Goal: Navigation & Orientation: Find specific page/section

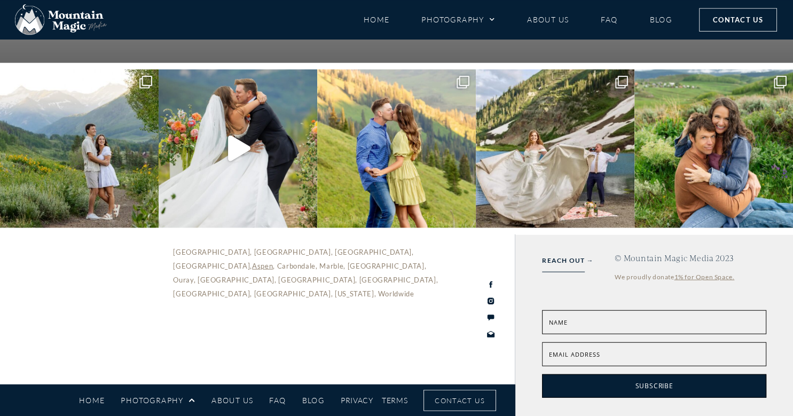
scroll to position [3834, 0]
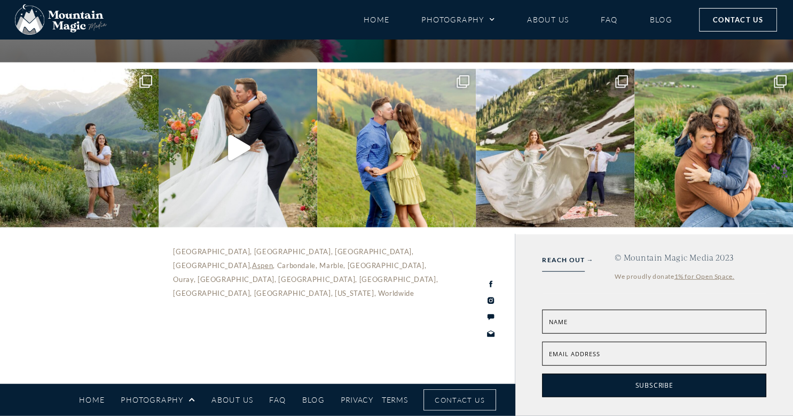
click at [707, 25] on icon "Next slide" at bounding box center [704, 18] width 13 height 13
click at [704, 25] on icon "Next slide" at bounding box center [704, 18] width 13 height 13
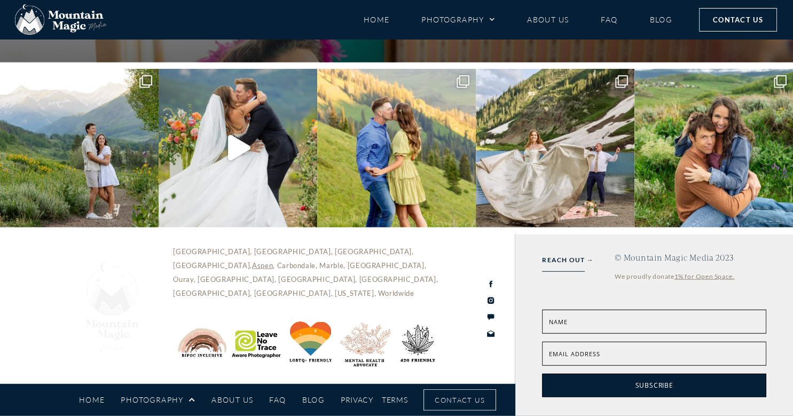
scroll to position [4454, 0]
click at [662, 21] on link "Blog" at bounding box center [660, 19] width 22 height 19
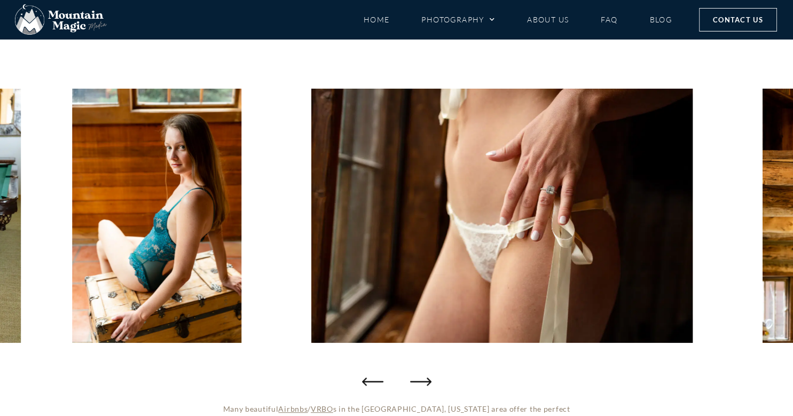
scroll to position [113, 0]
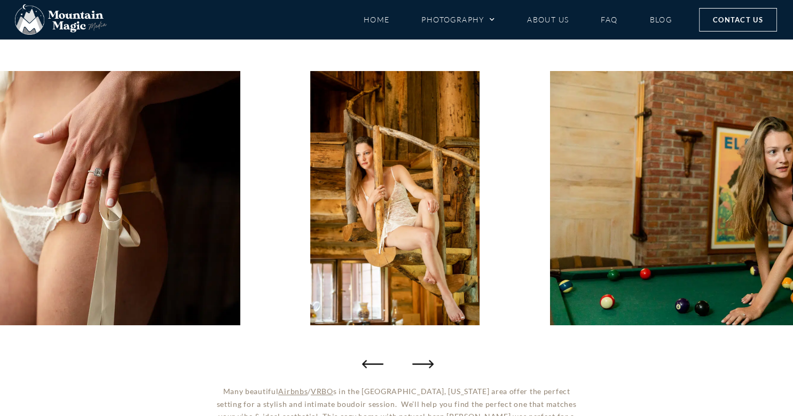
click at [424, 363] on icon "Next slide" at bounding box center [422, 363] width 21 height 21
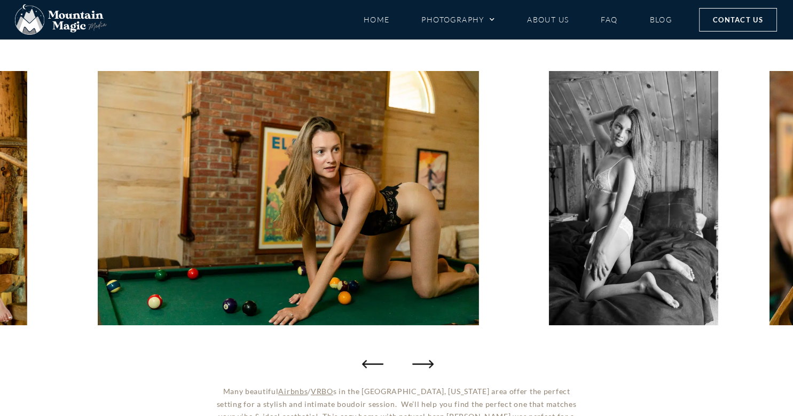
click at [424, 363] on icon "Next slide" at bounding box center [422, 363] width 21 height 21
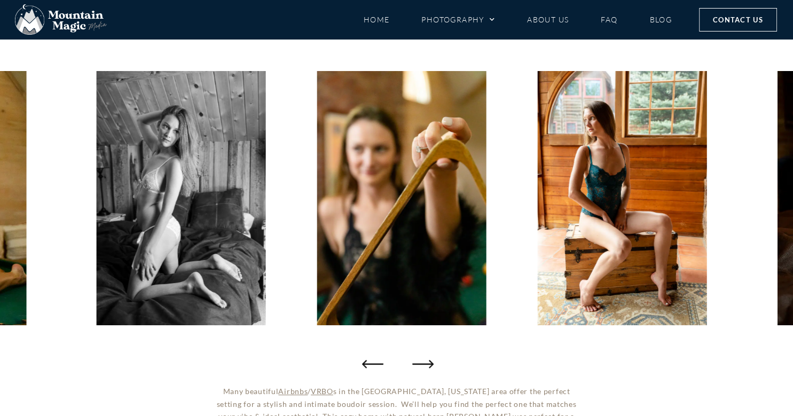
click at [424, 363] on icon "Next slide" at bounding box center [422, 363] width 21 height 21
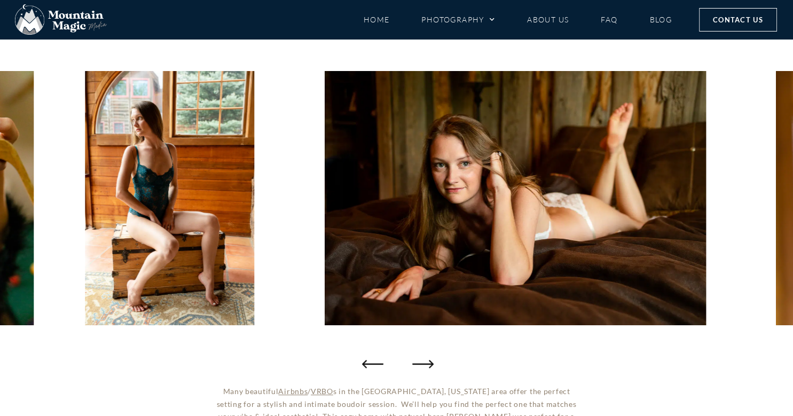
click at [424, 363] on icon "Next slide" at bounding box center [422, 363] width 21 height 21
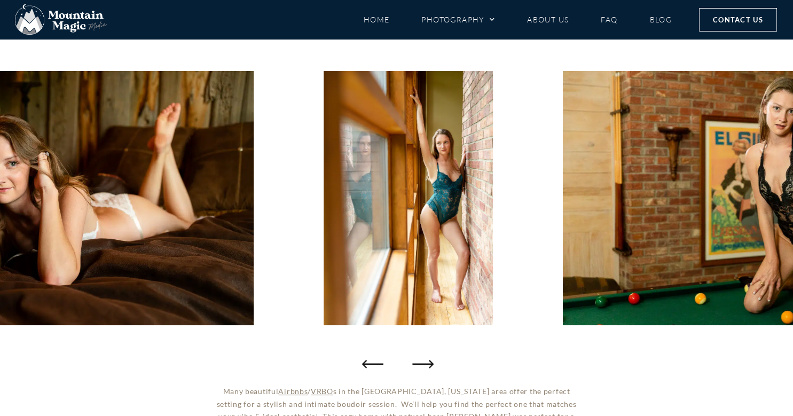
click at [424, 363] on icon "Next slide" at bounding box center [422, 363] width 21 height 21
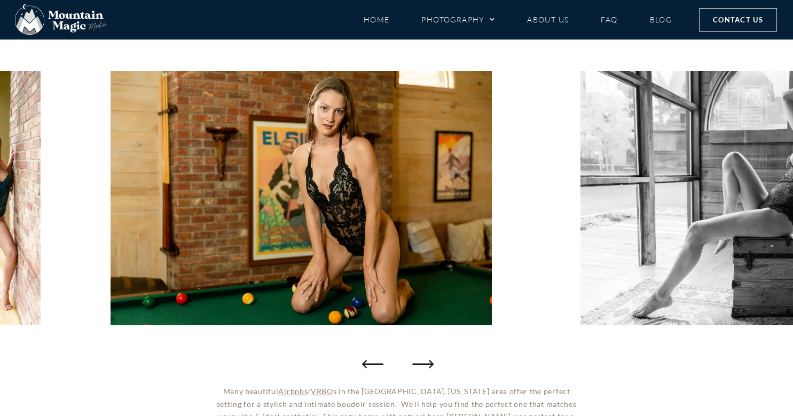
click at [424, 363] on icon "Next slide" at bounding box center [422, 363] width 21 height 21
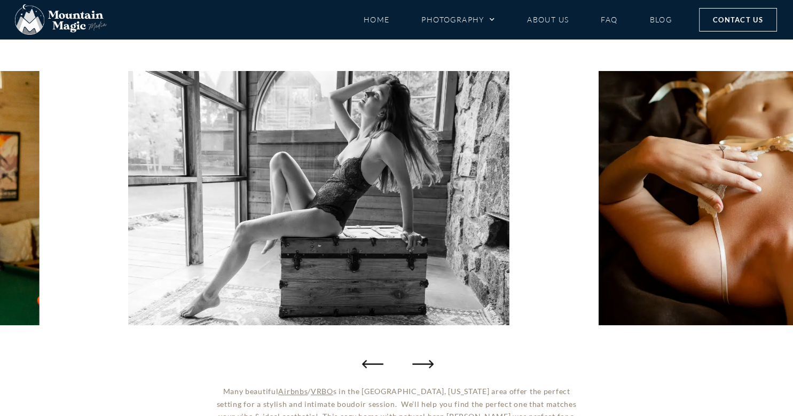
click at [424, 363] on icon "Next slide" at bounding box center [422, 363] width 21 height 21
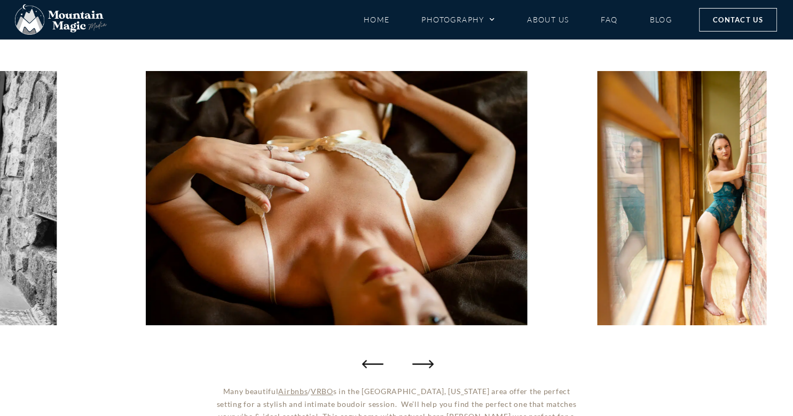
click at [418, 362] on icon "Next slide" at bounding box center [422, 363] width 21 height 21
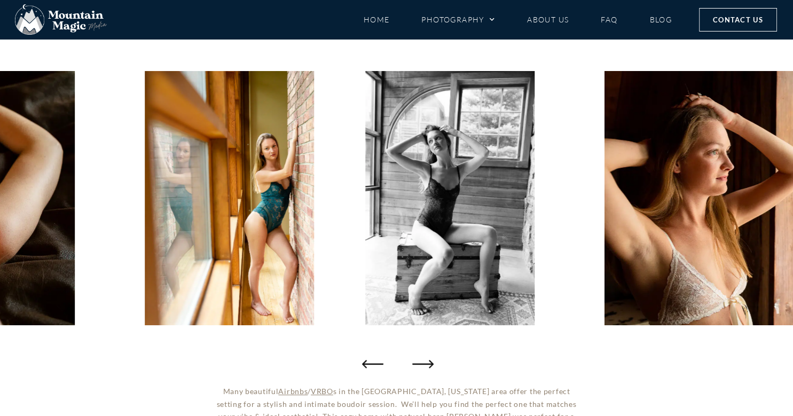
click at [418, 362] on icon "Next slide" at bounding box center [422, 363] width 21 height 21
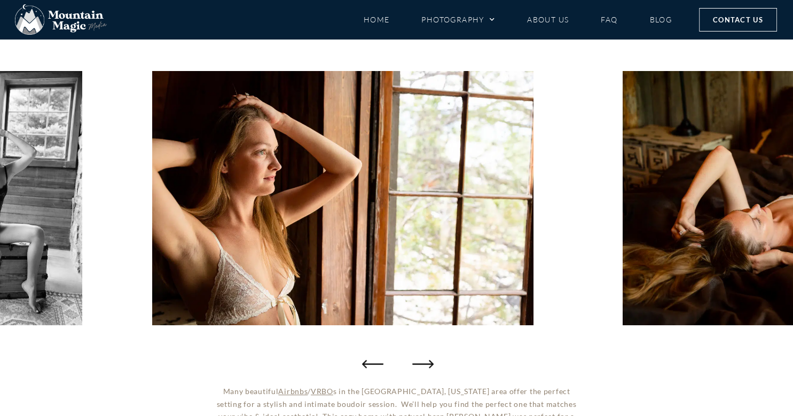
click at [418, 362] on icon "Next slide" at bounding box center [422, 363] width 21 height 21
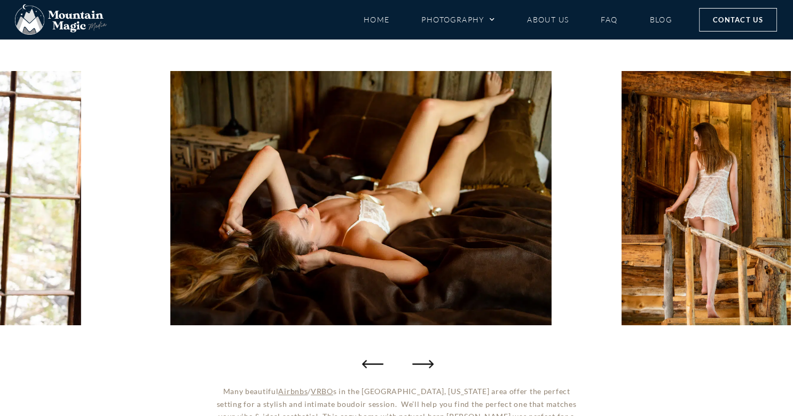
click at [427, 367] on icon "Next slide" at bounding box center [422, 363] width 21 height 21
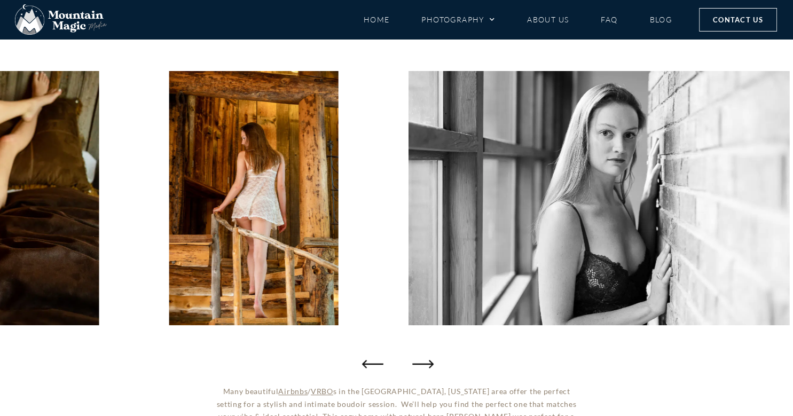
click at [427, 367] on icon "Next slide" at bounding box center [422, 363] width 21 height 21
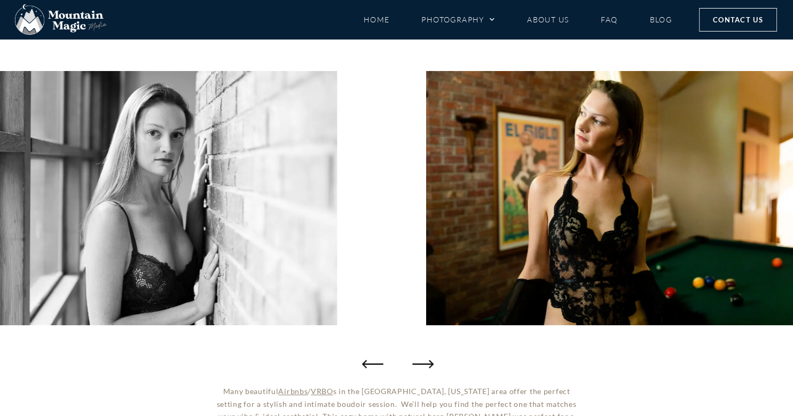
click at [427, 367] on icon "Next slide" at bounding box center [422, 363] width 21 height 21
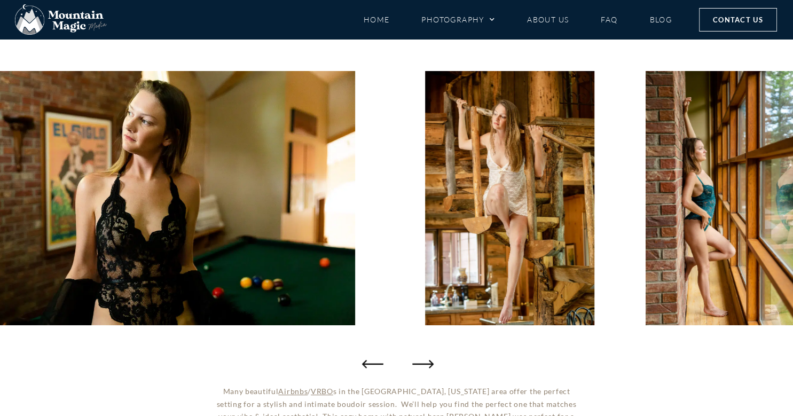
click at [427, 367] on icon "Next slide" at bounding box center [422, 363] width 21 height 21
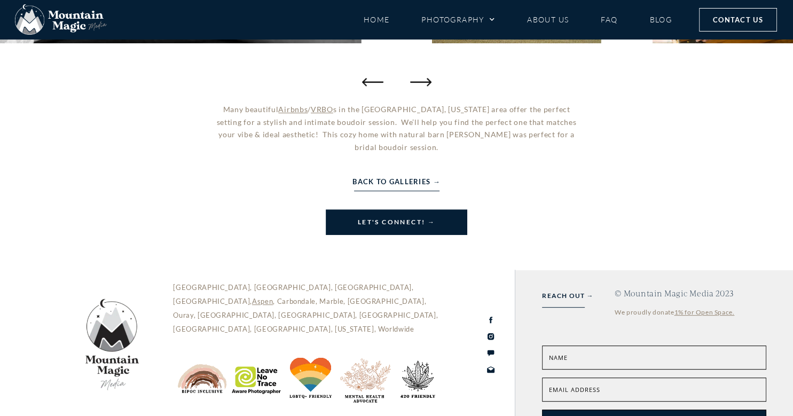
scroll to position [417, 0]
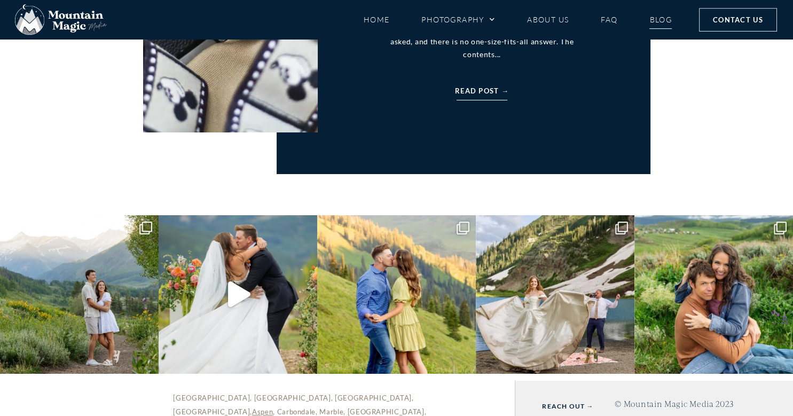
scroll to position [3834, 0]
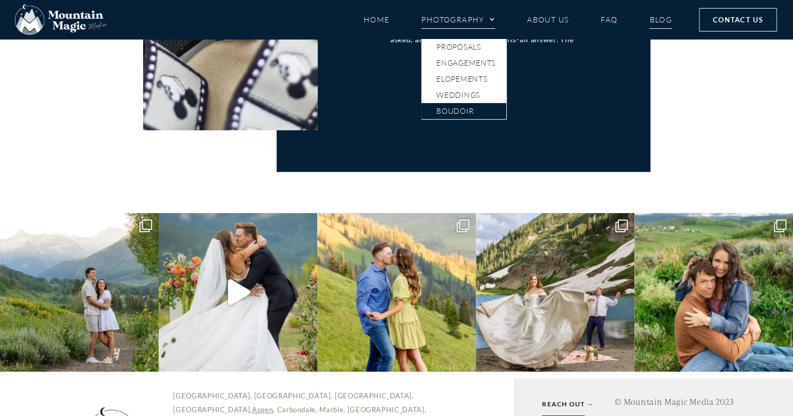
click at [454, 111] on link "Boudoir" at bounding box center [463, 111] width 85 height 16
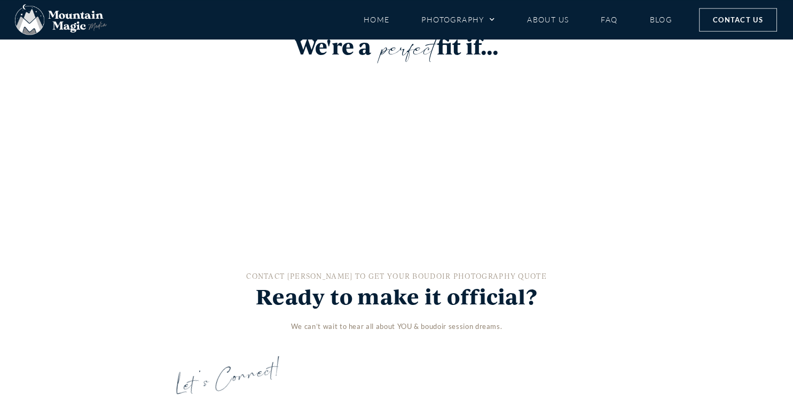
scroll to position [2030, 0]
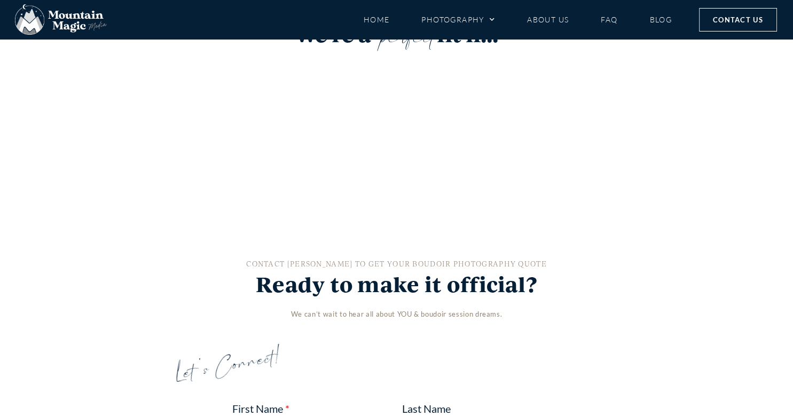
click at [612, 235] on span "Gorgeous Glamour" at bounding box center [631, 259] width 89 height 49
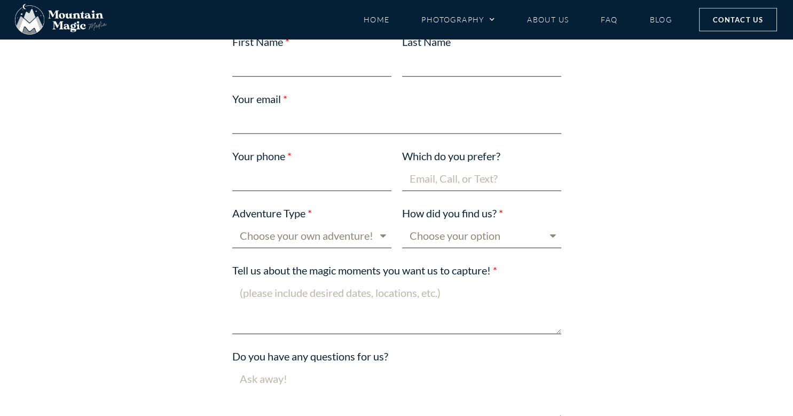
scroll to position [2424, 0]
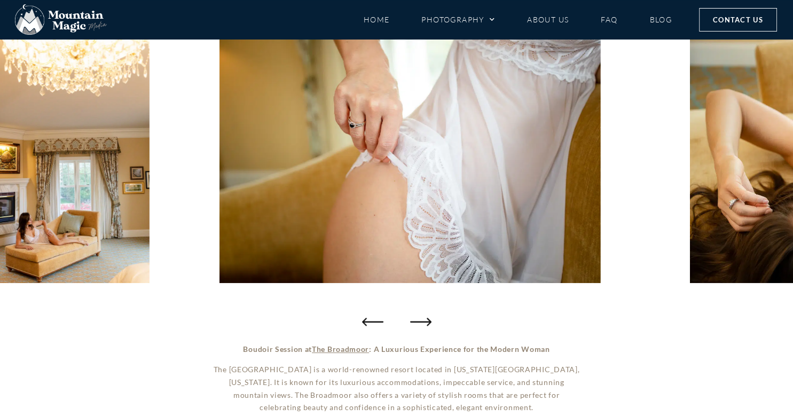
scroll to position [169, 0]
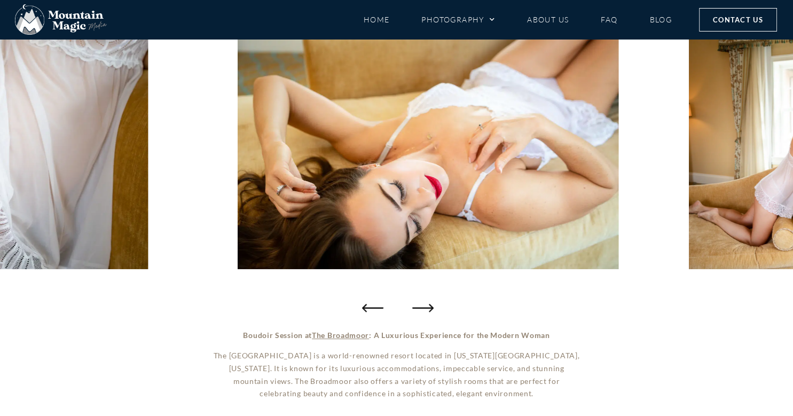
click at [428, 306] on icon "Next slide" at bounding box center [422, 307] width 21 height 21
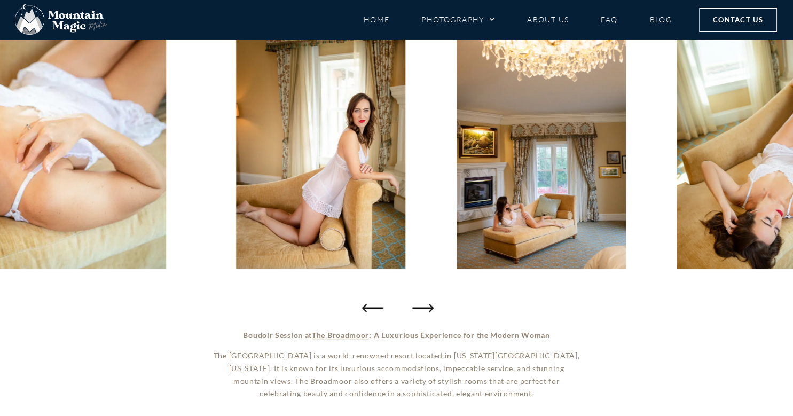
click at [428, 306] on icon "Next slide" at bounding box center [422, 307] width 21 height 21
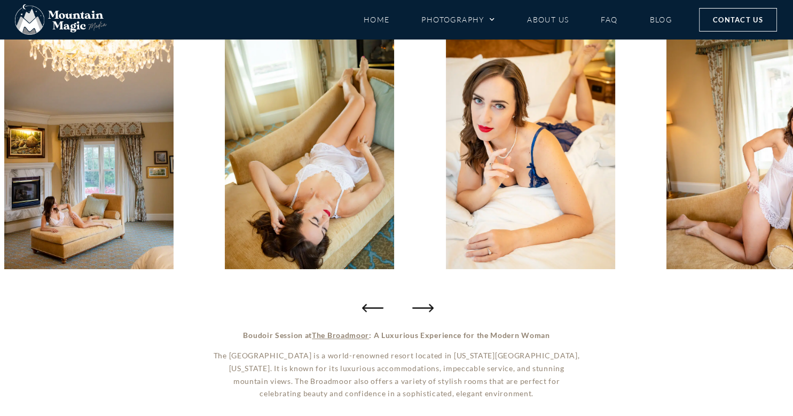
click at [428, 306] on icon "Next slide" at bounding box center [422, 307] width 21 height 21
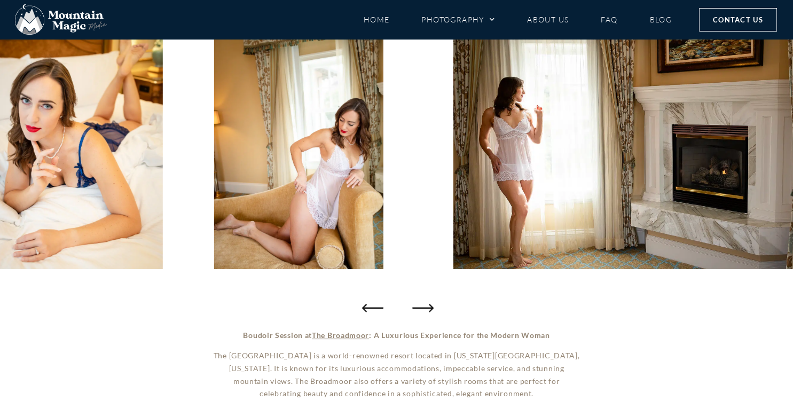
click at [428, 306] on icon "Next slide" at bounding box center [422, 307] width 21 height 21
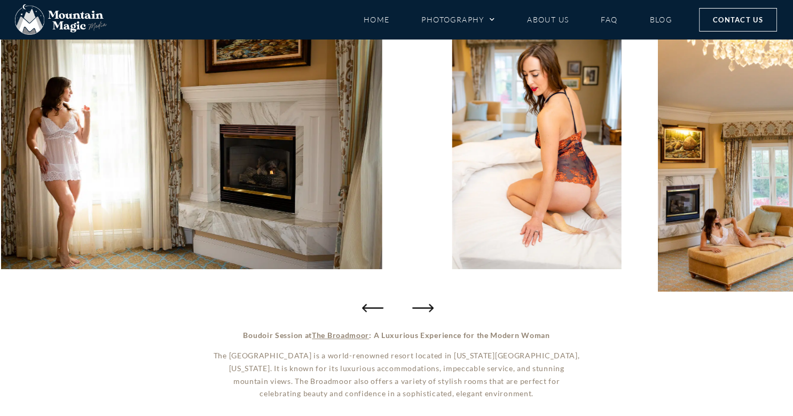
click at [428, 306] on icon "Next slide" at bounding box center [422, 307] width 21 height 21
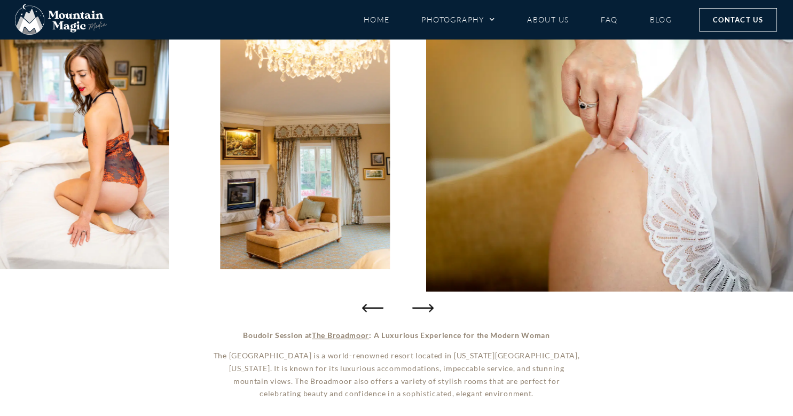
click at [428, 306] on icon "Next slide" at bounding box center [422, 307] width 21 height 21
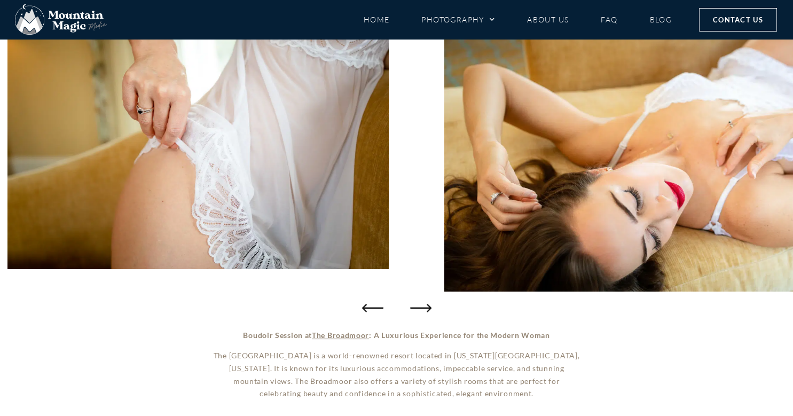
scroll to position [113, 0]
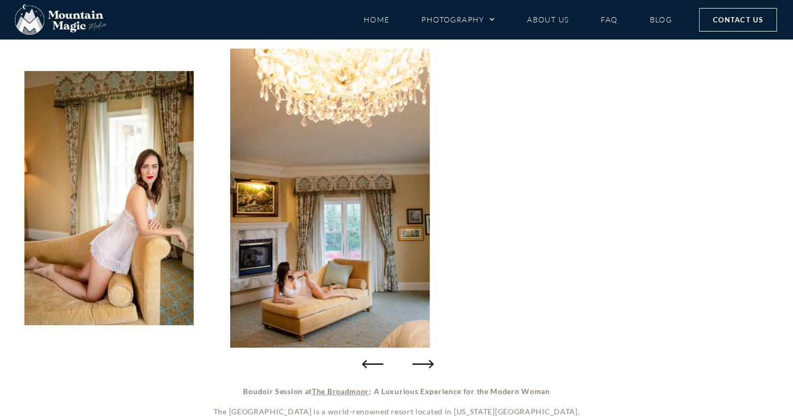
click at [414, 364] on icon "Next slide" at bounding box center [422, 364] width 21 height 8
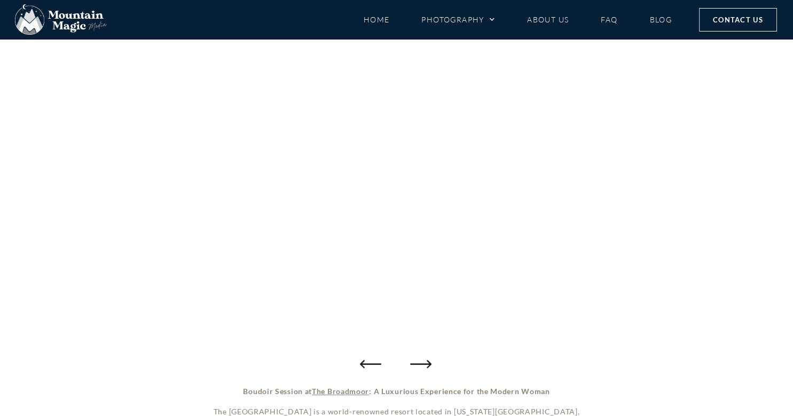
click at [373, 363] on icon "Previous slide" at bounding box center [370, 363] width 21 height 21
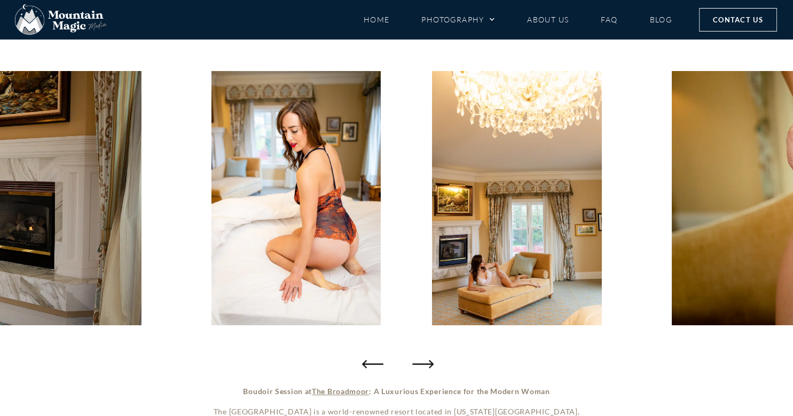
click at [420, 365] on icon "Next slide" at bounding box center [422, 363] width 21 height 21
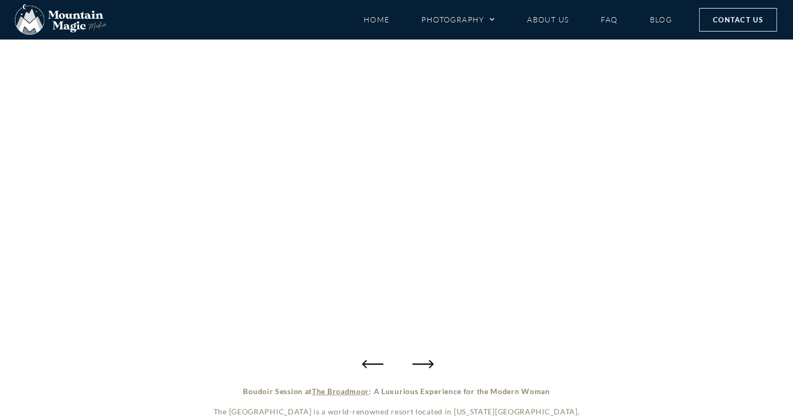
click at [426, 363] on icon "Next slide" at bounding box center [422, 363] width 21 height 21
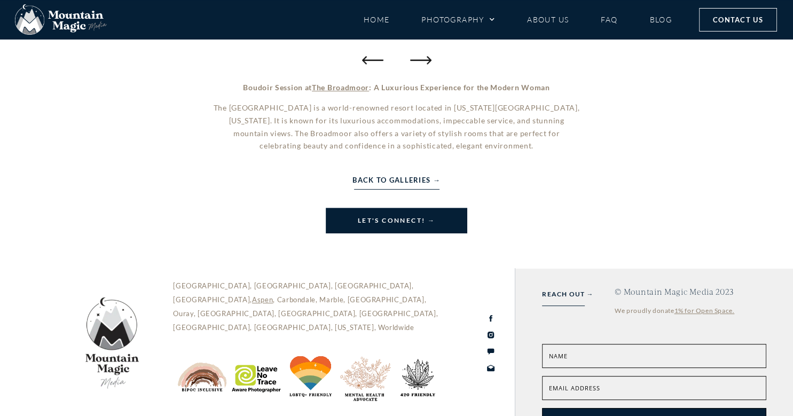
scroll to position [451, 0]
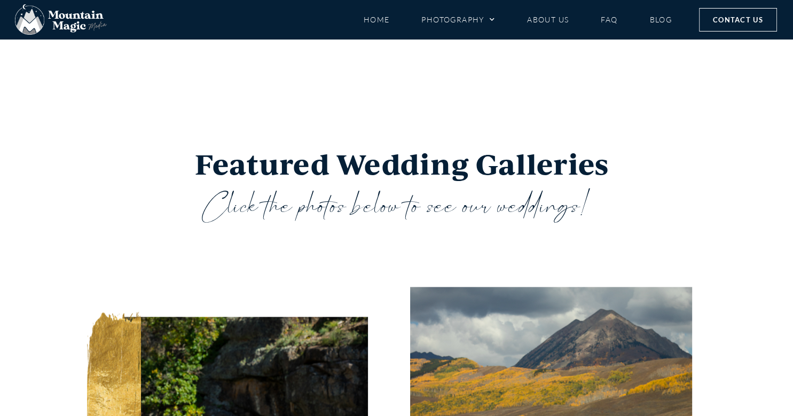
scroll to position [1240, 0]
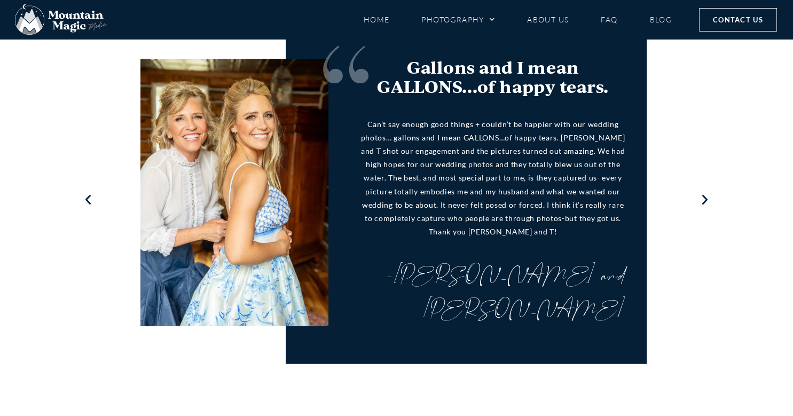
click at [702, 193] on icon "Next slide" at bounding box center [704, 199] width 13 height 13
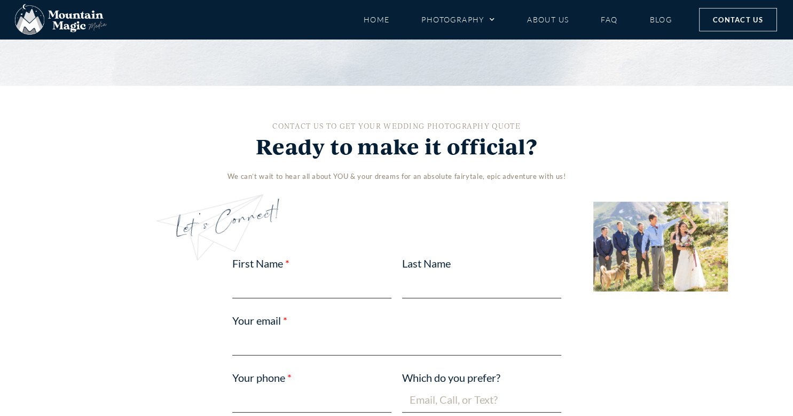
scroll to position [2875, 0]
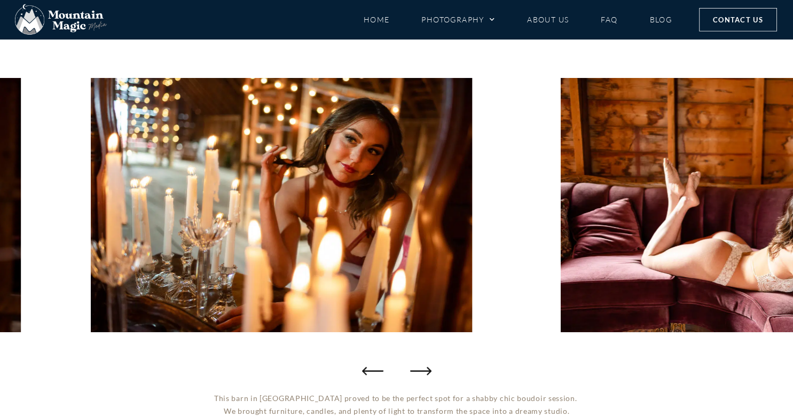
scroll to position [113, 0]
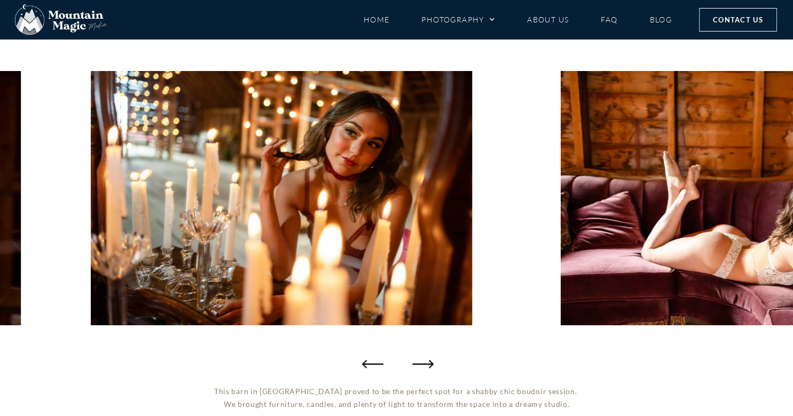
click at [428, 363] on icon "Next slide" at bounding box center [422, 363] width 21 height 21
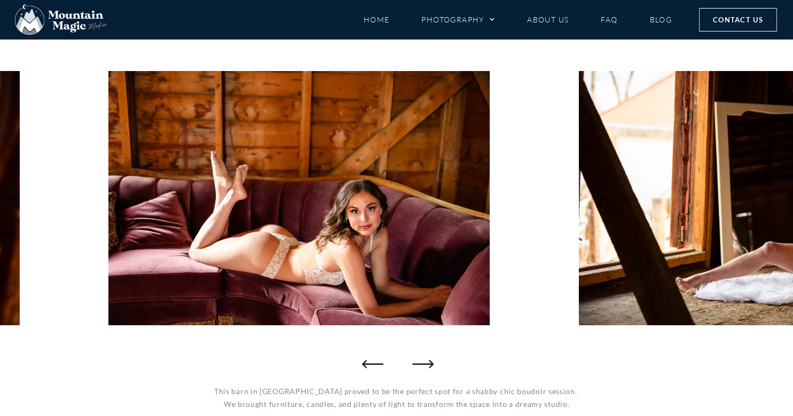
click at [428, 362] on icon "Next slide" at bounding box center [422, 363] width 21 height 21
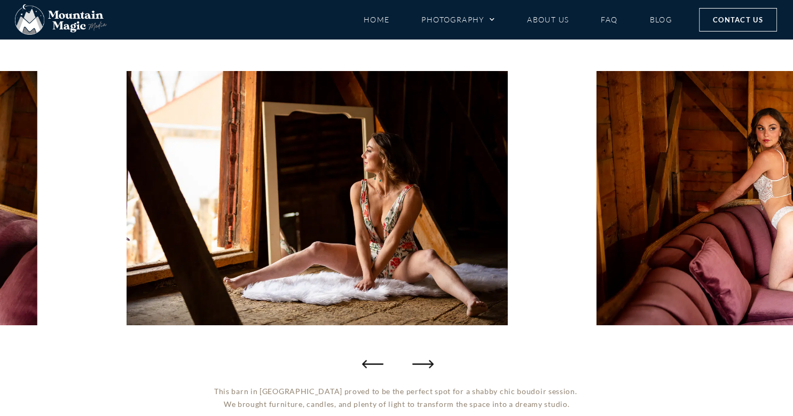
click at [428, 362] on icon "Next slide" at bounding box center [422, 363] width 21 height 21
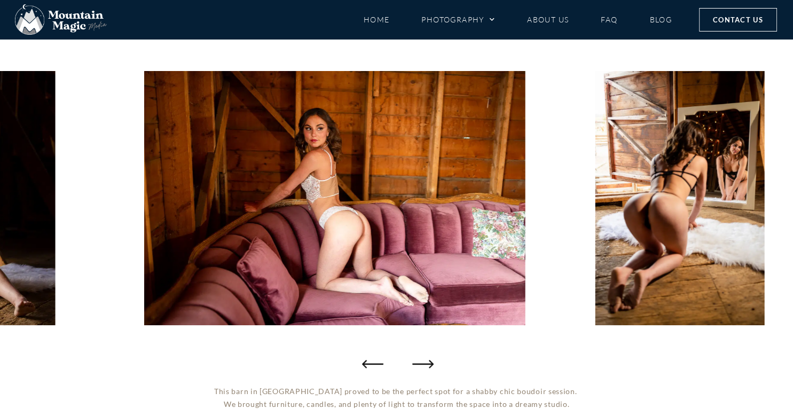
click at [428, 362] on icon "Next slide" at bounding box center [422, 363] width 21 height 21
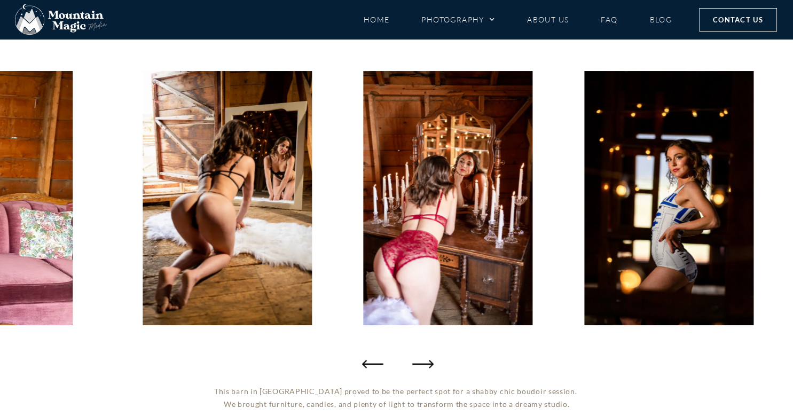
click at [428, 362] on icon "Next slide" at bounding box center [422, 363] width 21 height 21
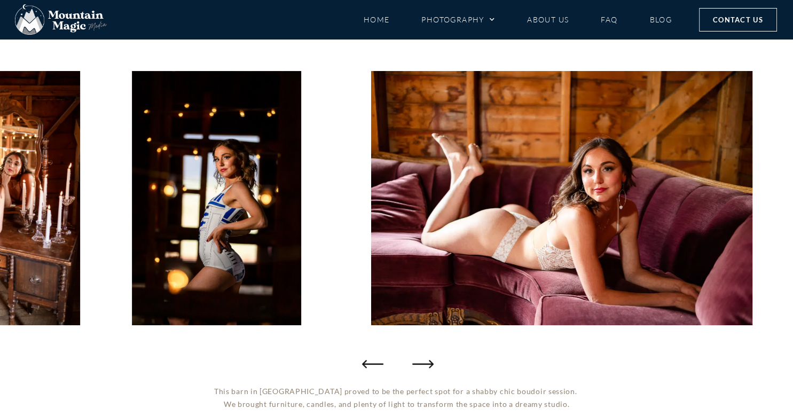
click at [428, 362] on icon "Next slide" at bounding box center [422, 363] width 21 height 21
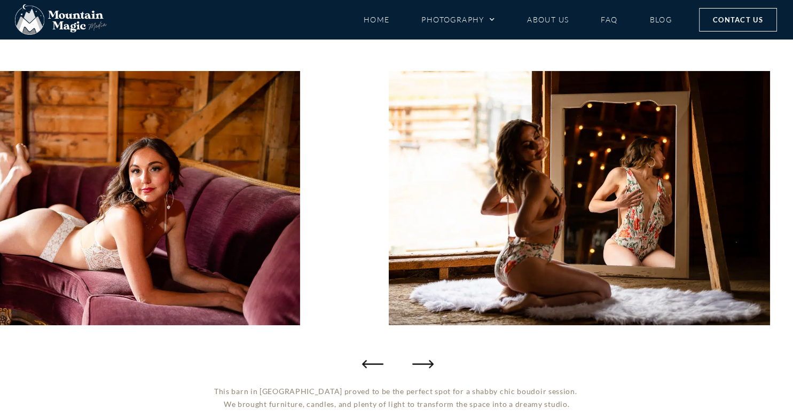
click at [428, 362] on icon "Next slide" at bounding box center [422, 363] width 21 height 21
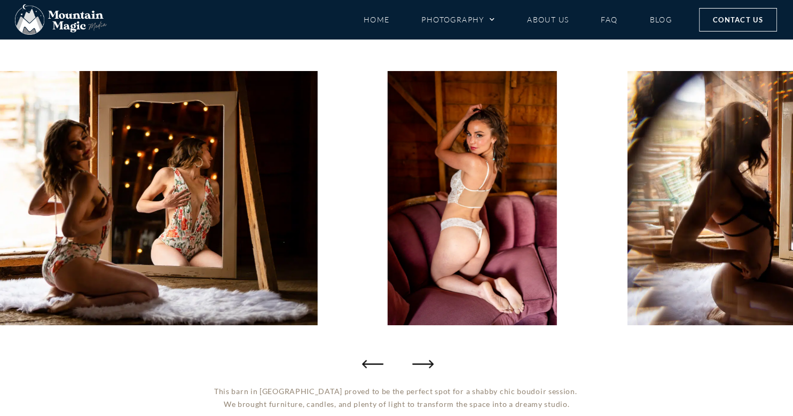
click at [428, 362] on icon "Next slide" at bounding box center [422, 363] width 21 height 21
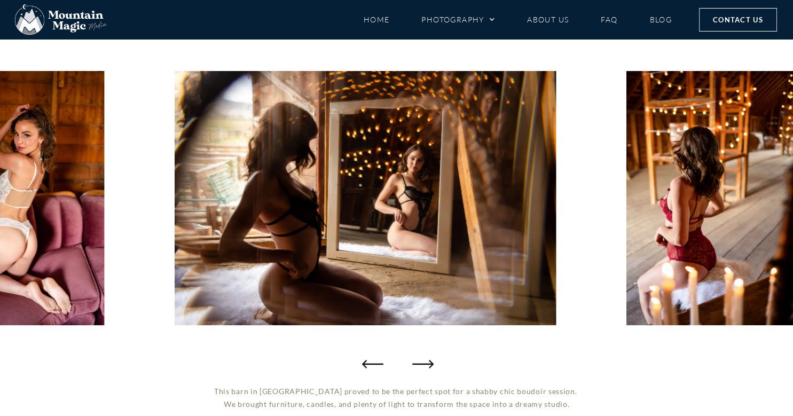
click at [428, 361] on icon "Next slide" at bounding box center [422, 363] width 21 height 21
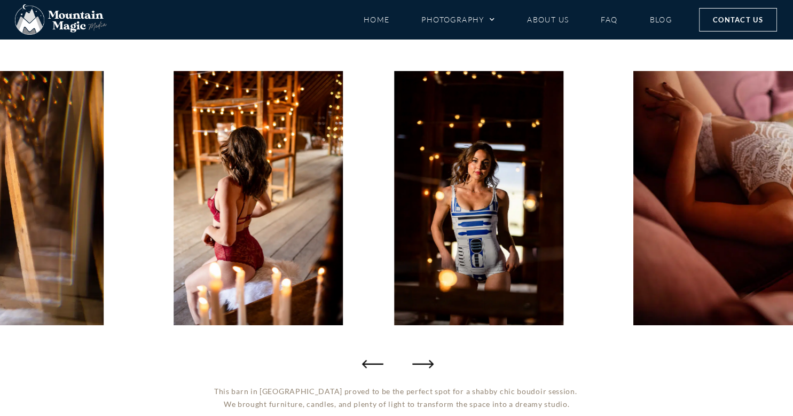
click at [428, 360] on icon "Next slide" at bounding box center [422, 363] width 21 height 21
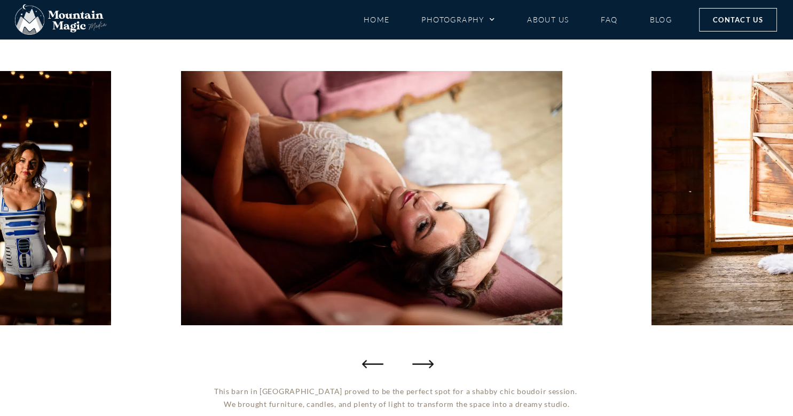
click at [428, 360] on icon "Next slide" at bounding box center [422, 363] width 21 height 21
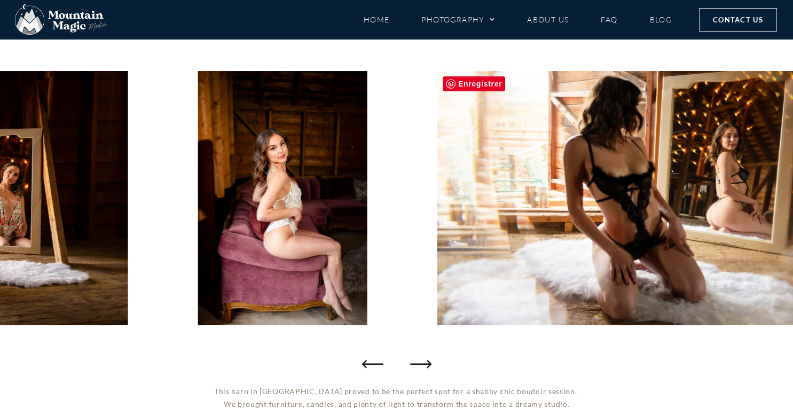
drag, startPoint x: 469, startPoint y: 96, endPoint x: 465, endPoint y: 101, distance: 6.8
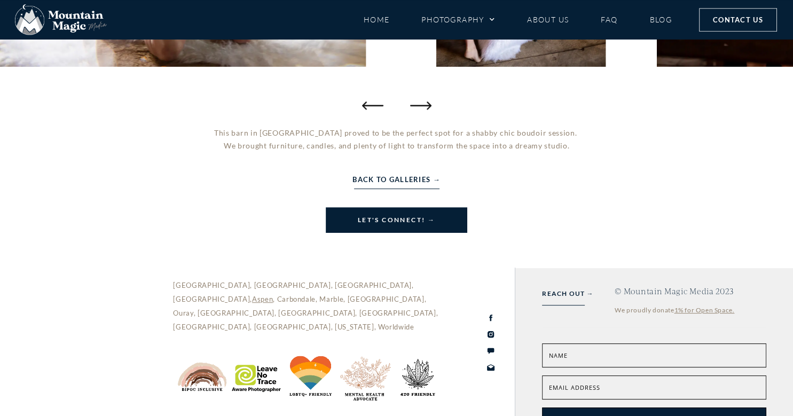
scroll to position [404, 0]
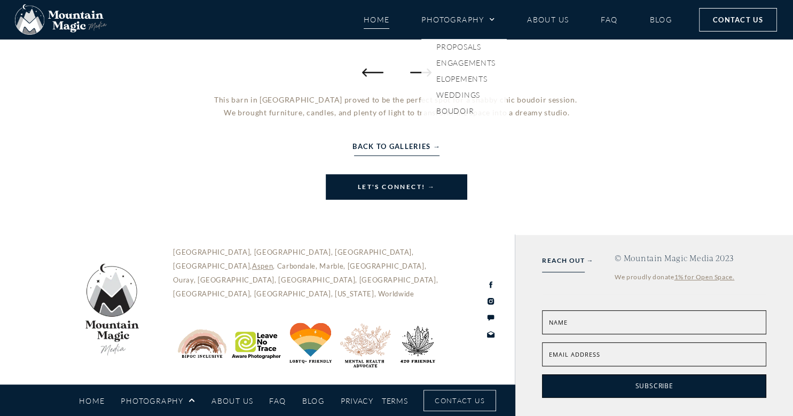
click at [373, 18] on link "Home" at bounding box center [377, 19] width 26 height 19
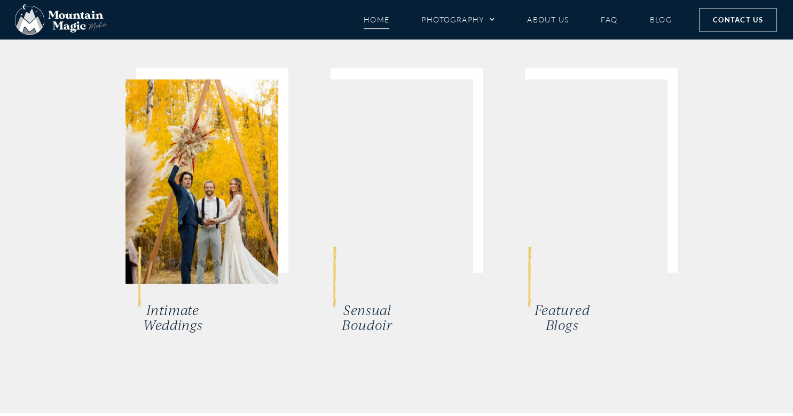
scroll to position [2458, 0]
